Goal: Find specific page/section: Find specific page/section

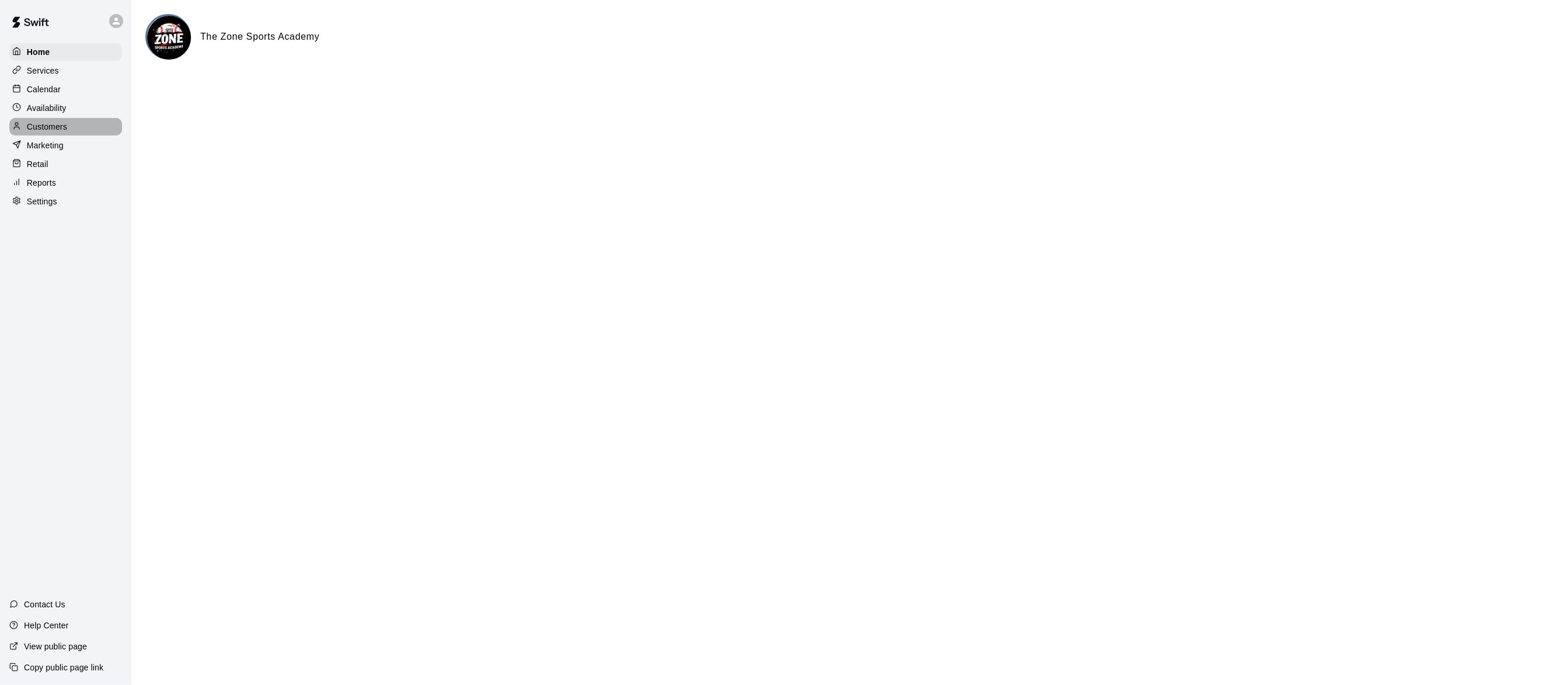
click at [60, 126] on p "Customers" at bounding box center [47, 126] width 40 height 12
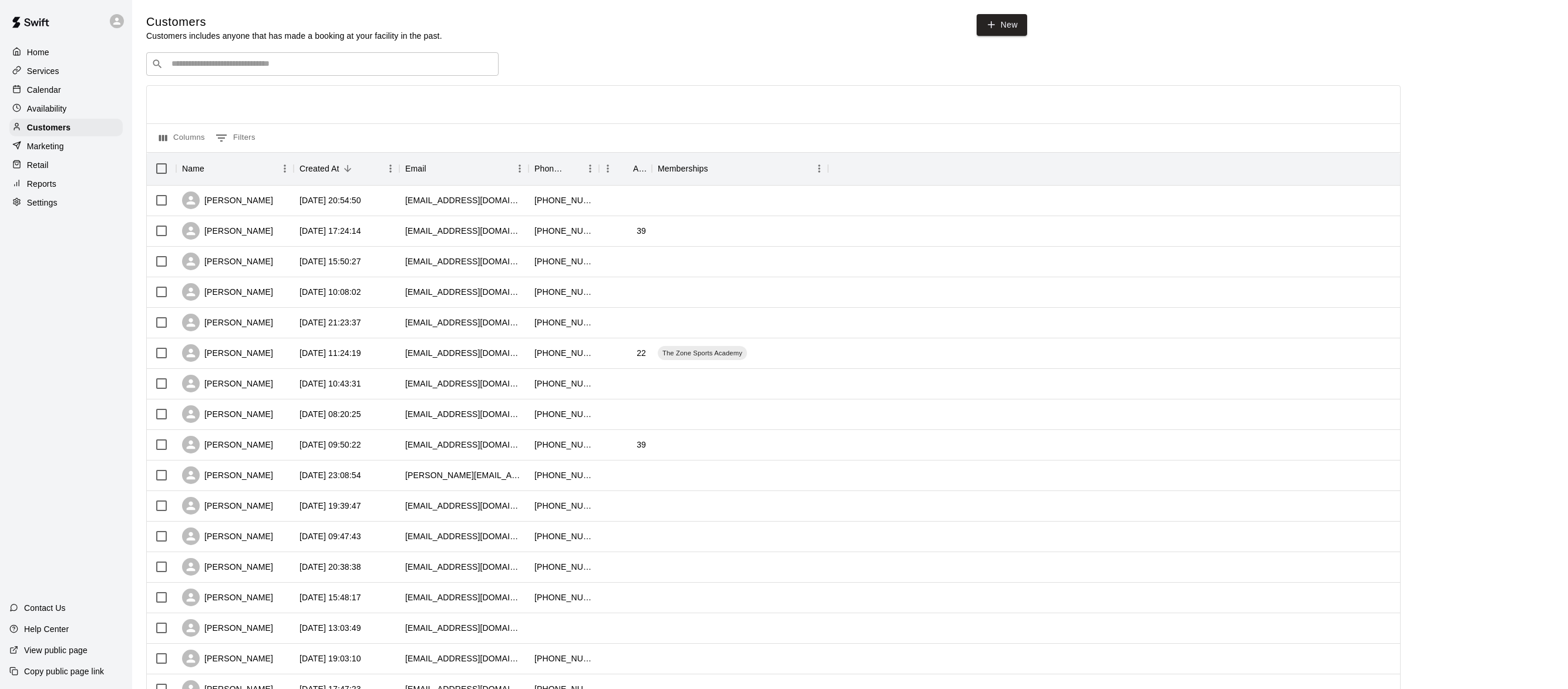
click at [240, 74] on div "​ ​" at bounding box center [322, 64] width 352 height 23
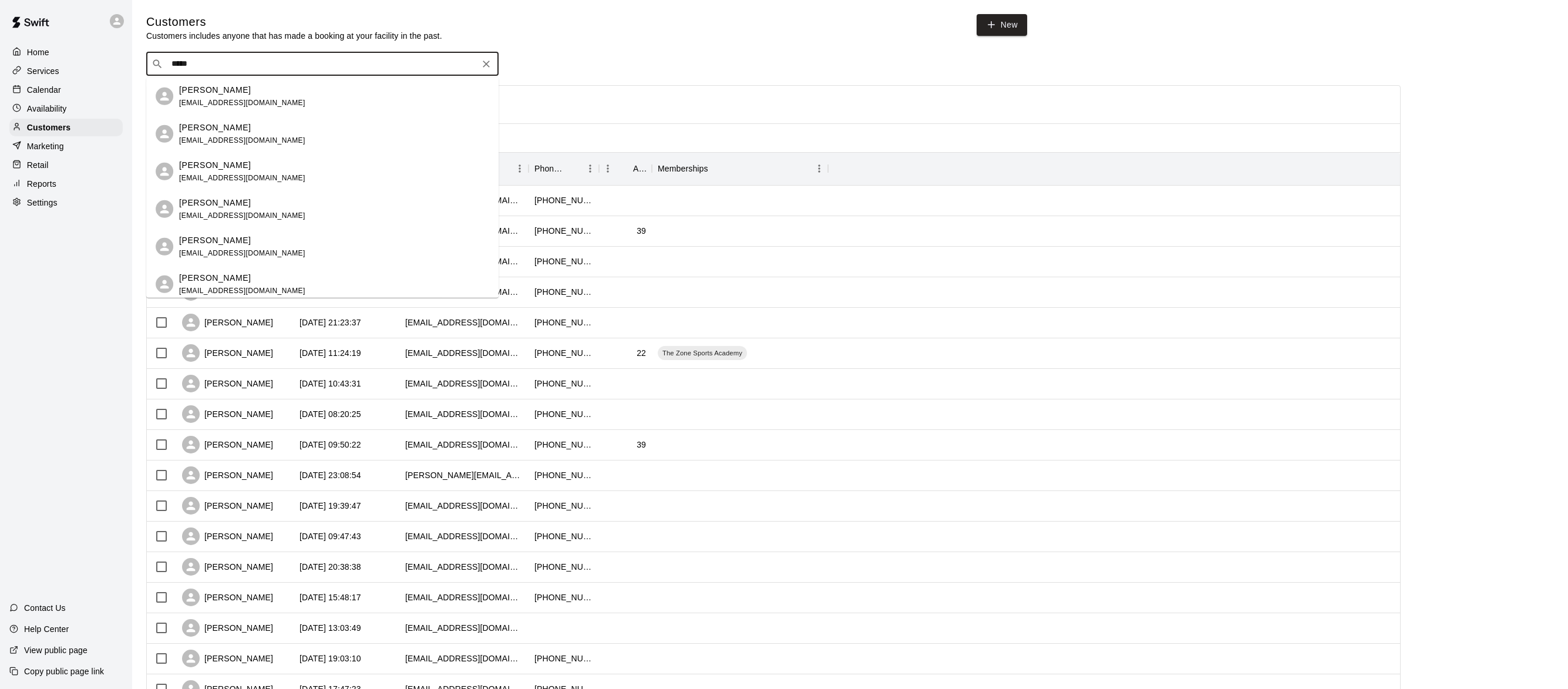
type input "******"
click at [215, 127] on p "[PERSON_NAME]" at bounding box center [215, 126] width 72 height 12
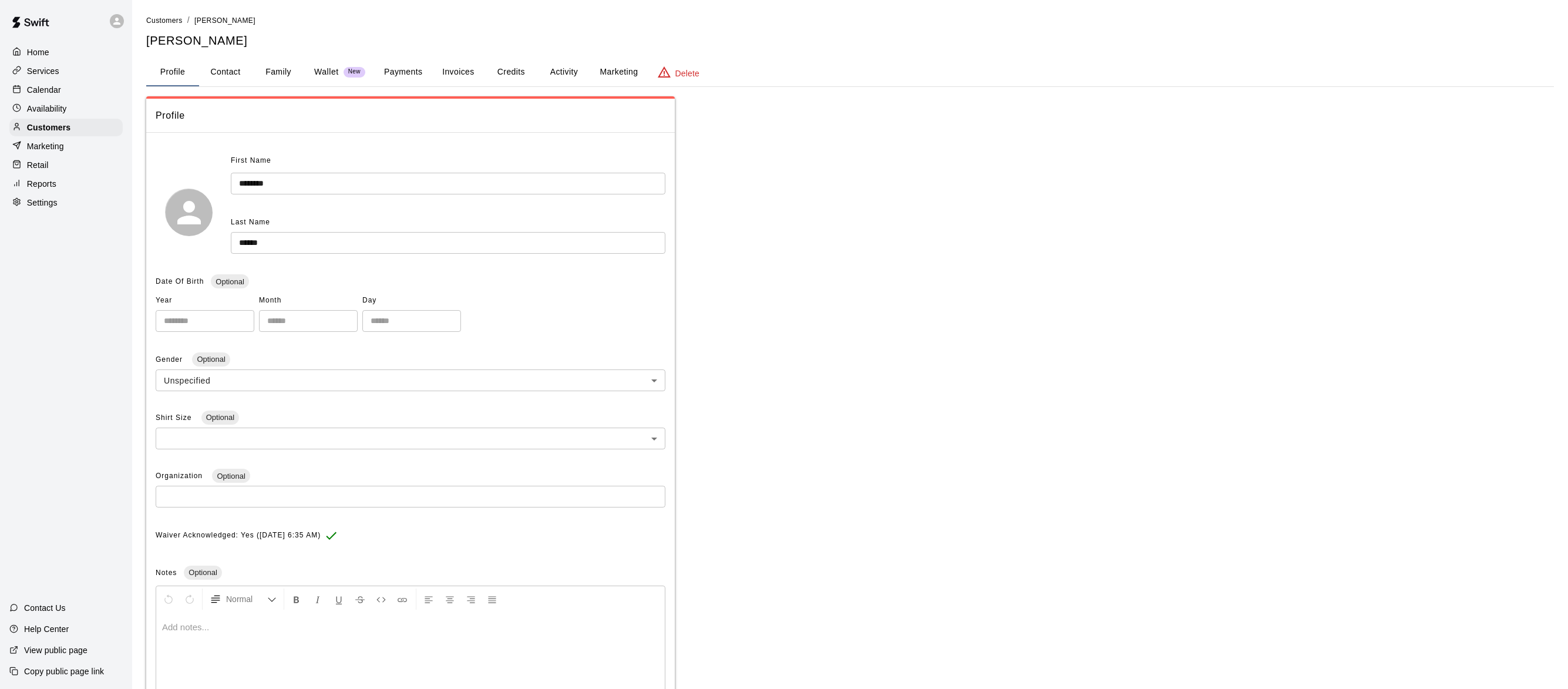
click at [272, 82] on button "Family" at bounding box center [278, 72] width 53 height 28
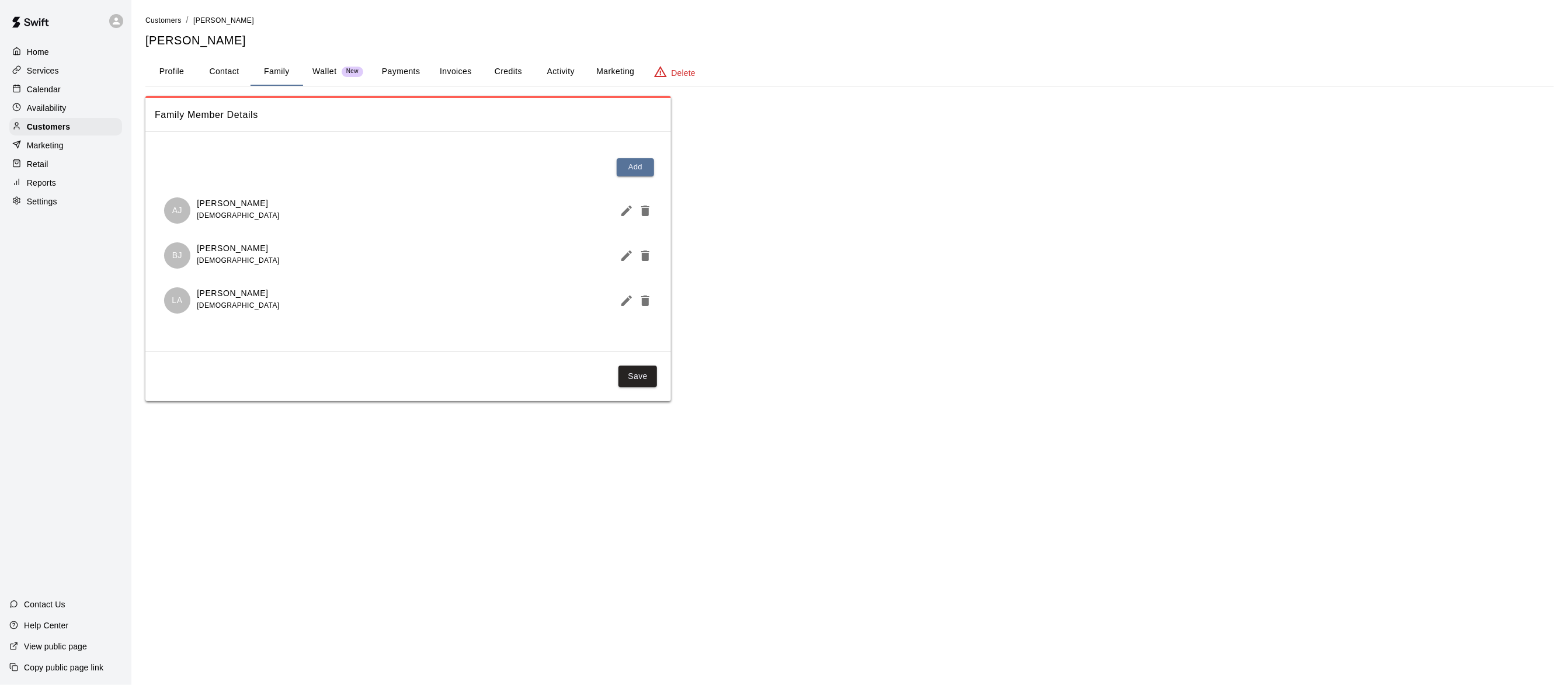
click at [34, 46] on p "Home" at bounding box center [38, 52] width 23 height 12
